Goal: Task Accomplishment & Management: Use online tool/utility

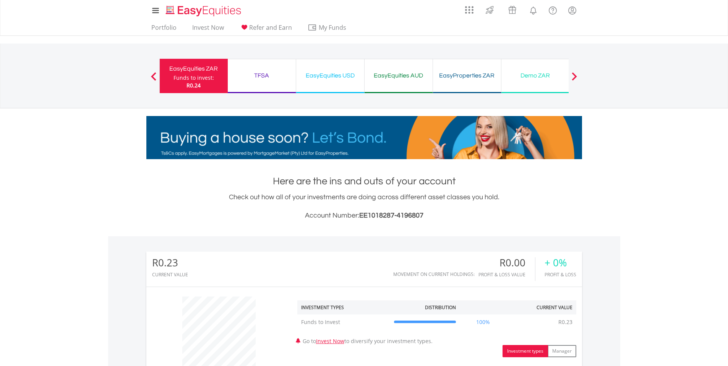
click at [252, 81] on div "TFSA Funds to invest: R0.24" at bounding box center [262, 76] width 68 height 34
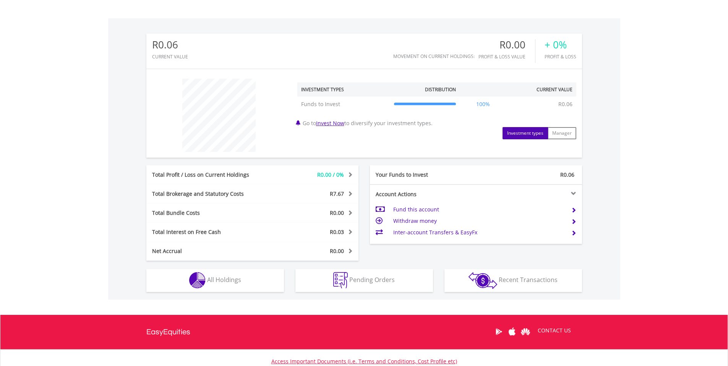
scroll to position [229, 0]
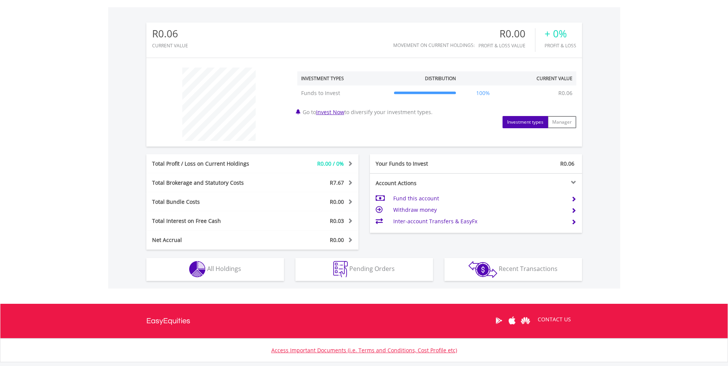
click at [408, 220] on td "Inter-account Transfers & EasyFx" at bounding box center [479, 221] width 172 height 11
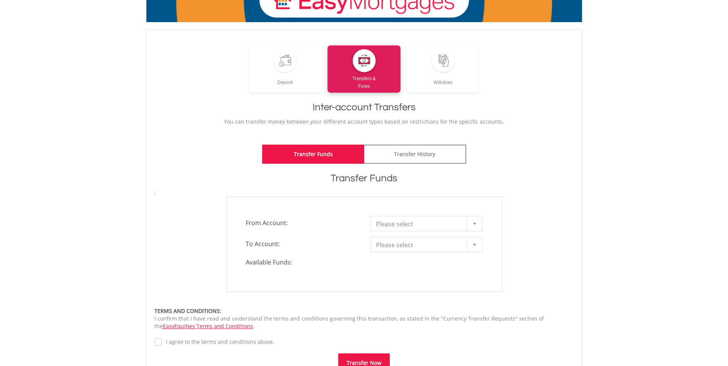
scroll to position [76, 0]
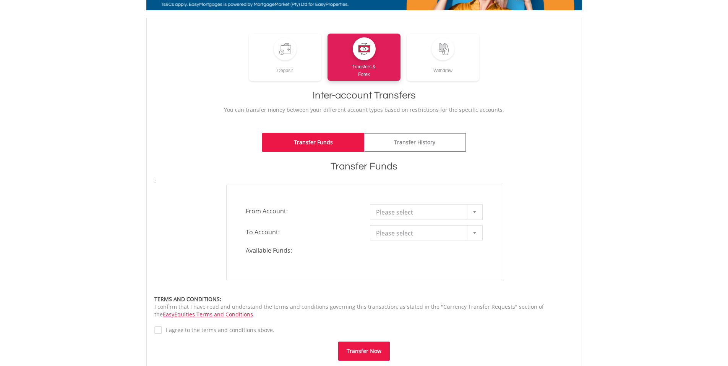
click at [432, 216] on span "Please select" at bounding box center [420, 212] width 89 height 15
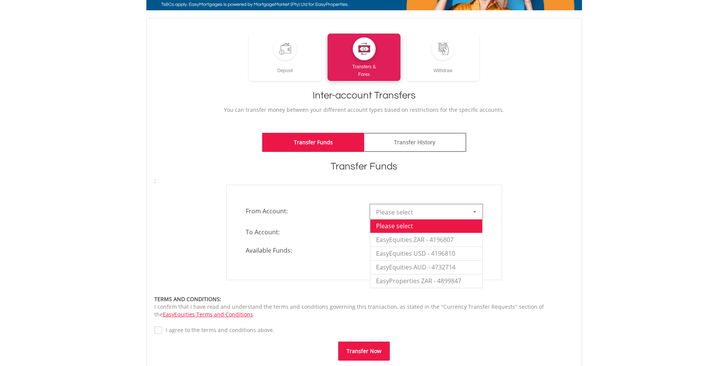
click at [521, 256] on div "**********" at bounding box center [364, 233] width 431 height 96
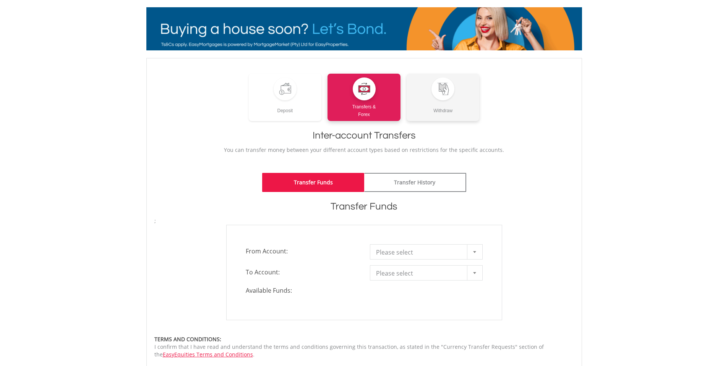
scroll to position [0, 0]
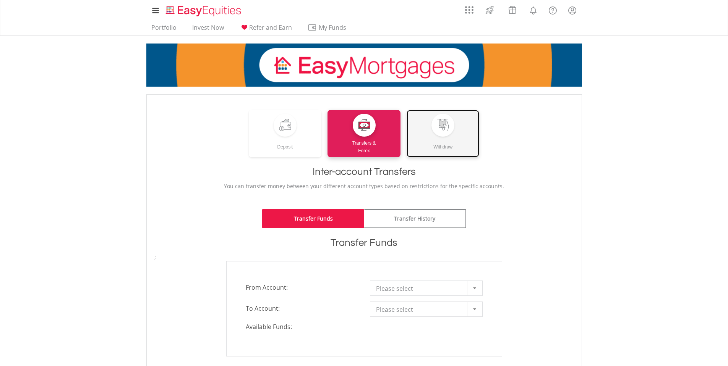
click at [423, 140] on div "Withdraw" at bounding box center [443, 144] width 73 height 14
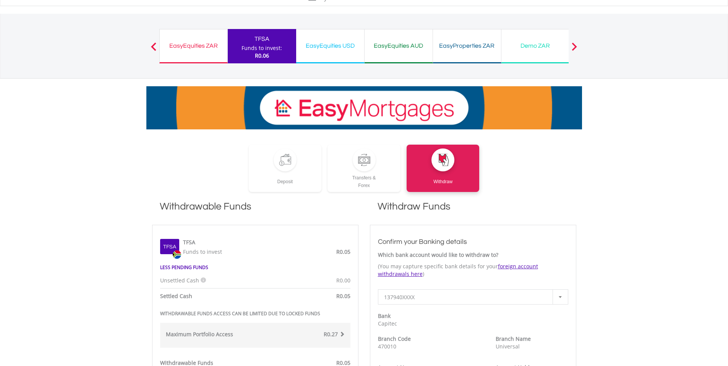
scroll to position [38, 0]
